Goal: Check status

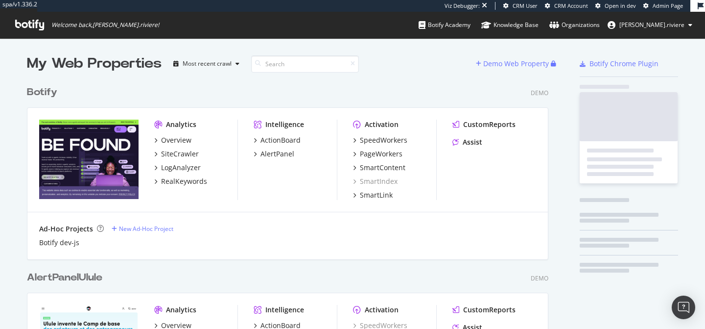
scroll to position [2261, 529]
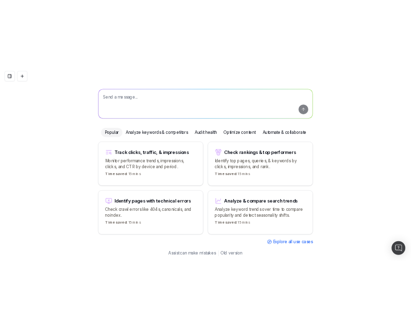
scroll to position [51, 0]
